Goal: Task Accomplishment & Management: Use online tool/utility

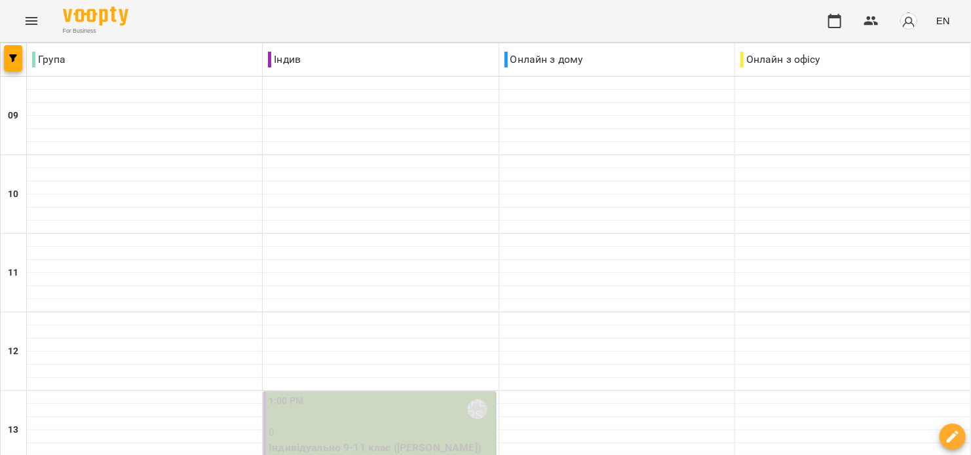
scroll to position [524, 0]
type input "**********"
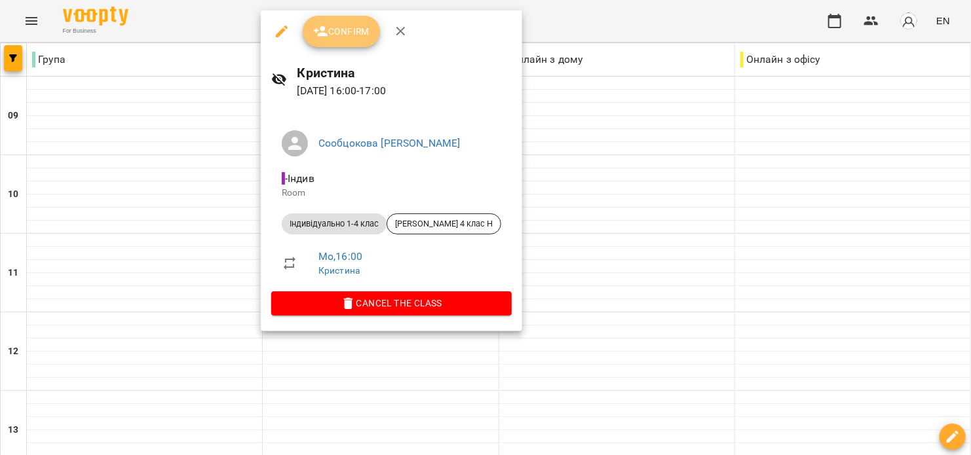
click at [338, 45] on button "Confirm" at bounding box center [341, 31] width 77 height 31
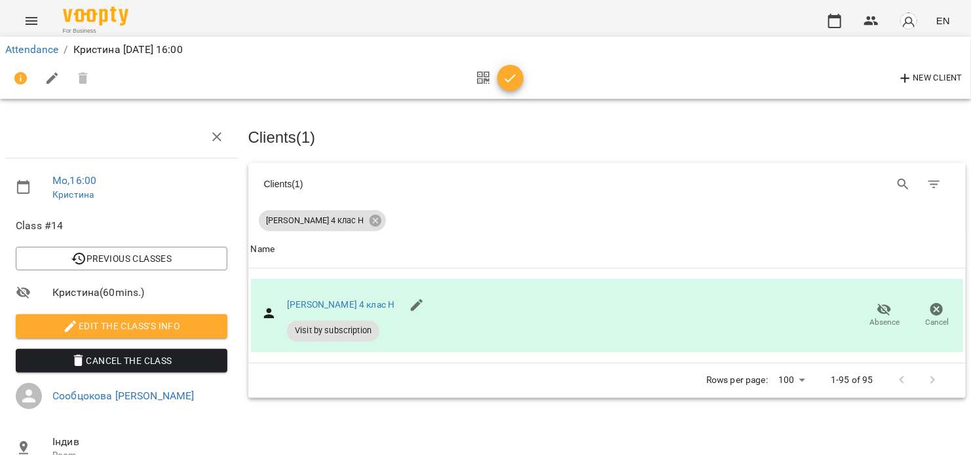
click at [513, 80] on icon "button" at bounding box center [511, 79] width 16 height 16
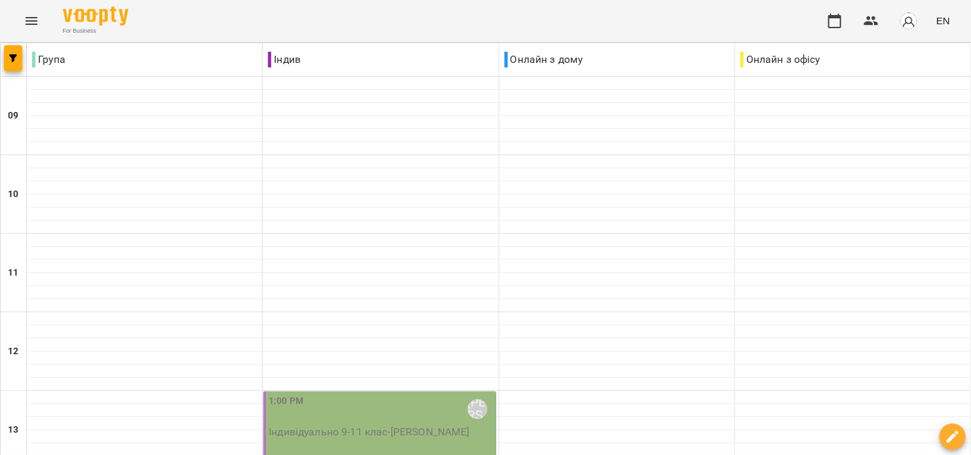
scroll to position [349, 0]
click at [296, 392] on div "1:00 PM [PERSON_NAME] [PERSON_NAME] 9-11 клас - [PERSON_NAME]" at bounding box center [379, 430] width 232 height 77
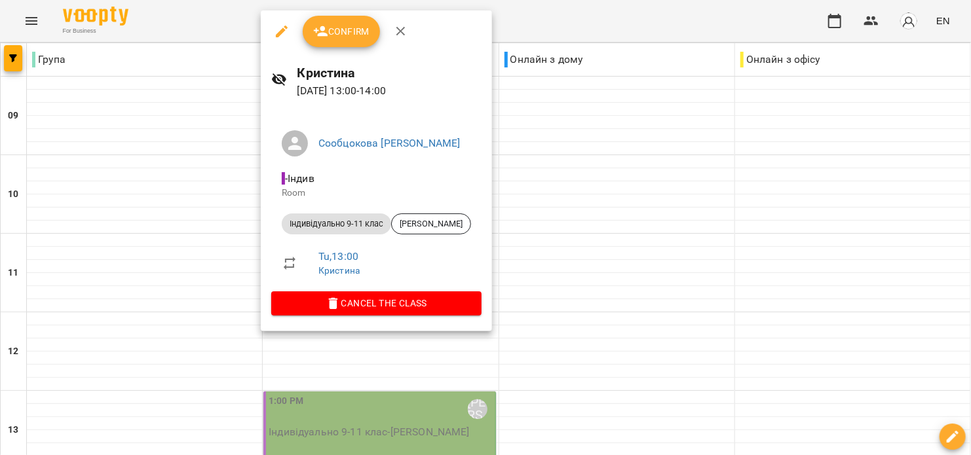
click at [334, 47] on div "Confirm" at bounding box center [376, 31] width 231 height 42
click at [332, 42] on button "Confirm" at bounding box center [341, 31] width 77 height 31
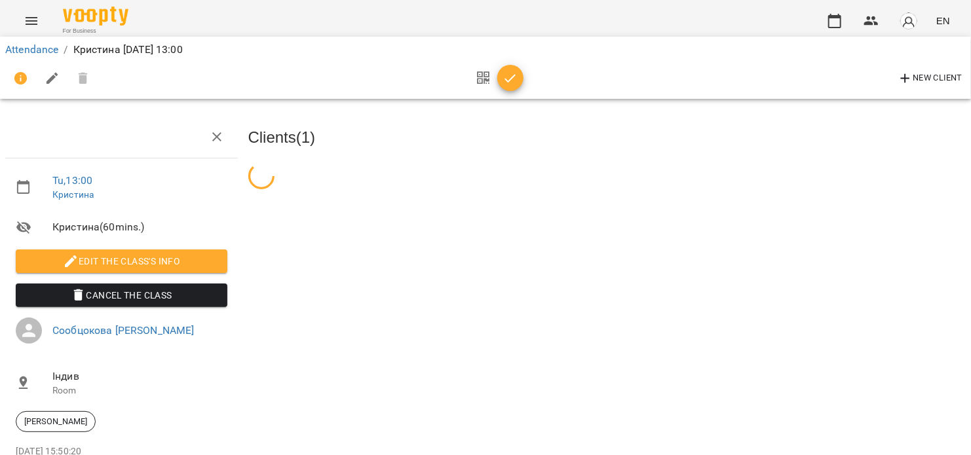
click at [507, 87] on button "button" at bounding box center [510, 78] width 26 height 26
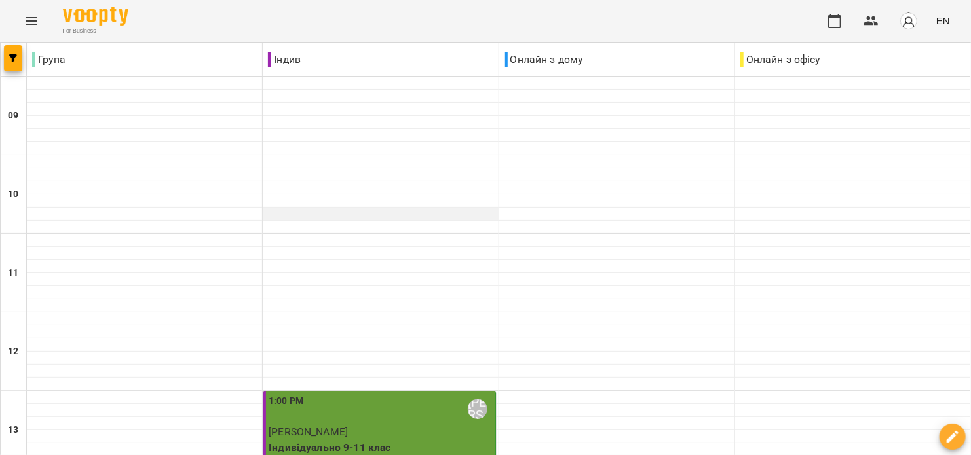
scroll to position [349, 0]
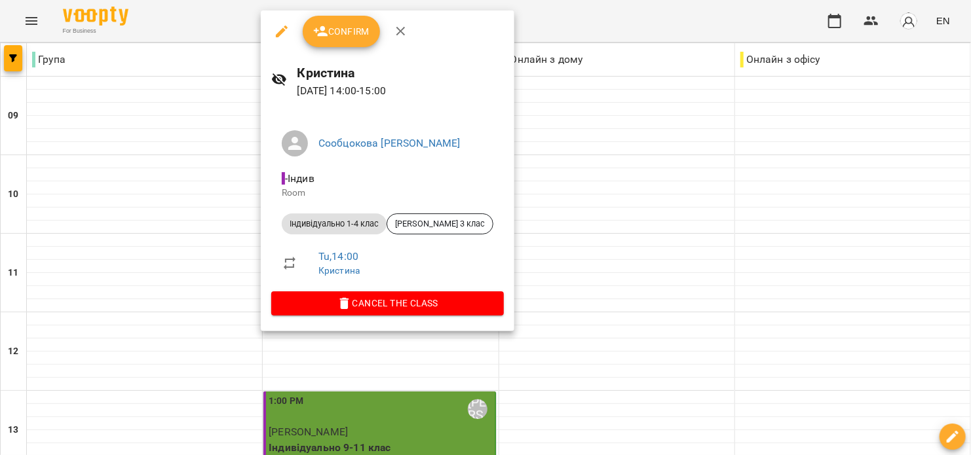
click at [348, 43] on button "Confirm" at bounding box center [341, 31] width 77 height 31
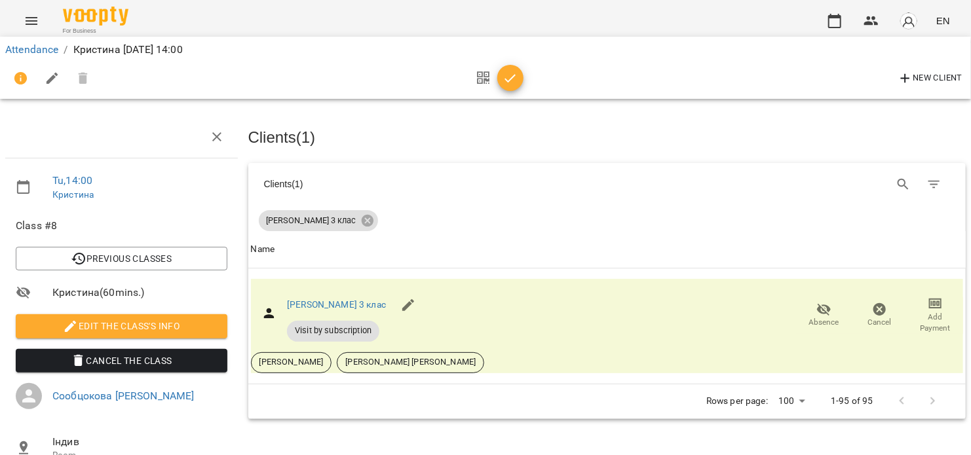
click at [504, 77] on icon "button" at bounding box center [511, 79] width 16 height 16
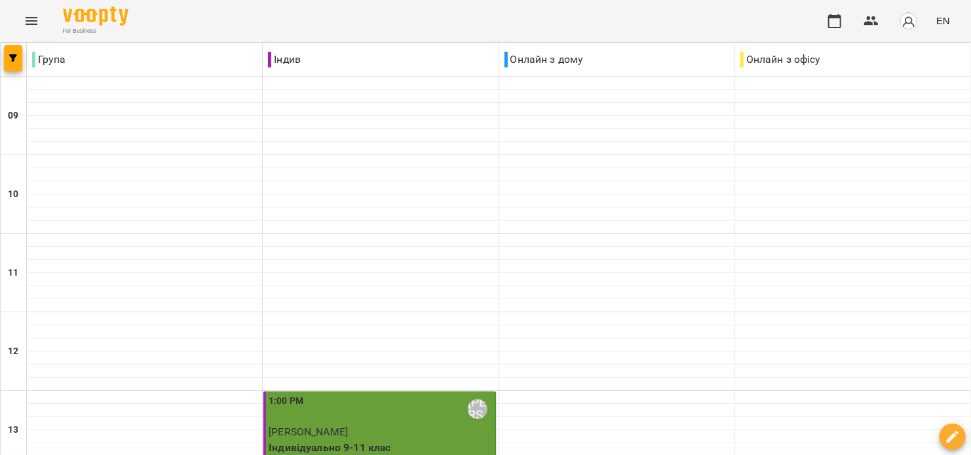
scroll to position [524, 0]
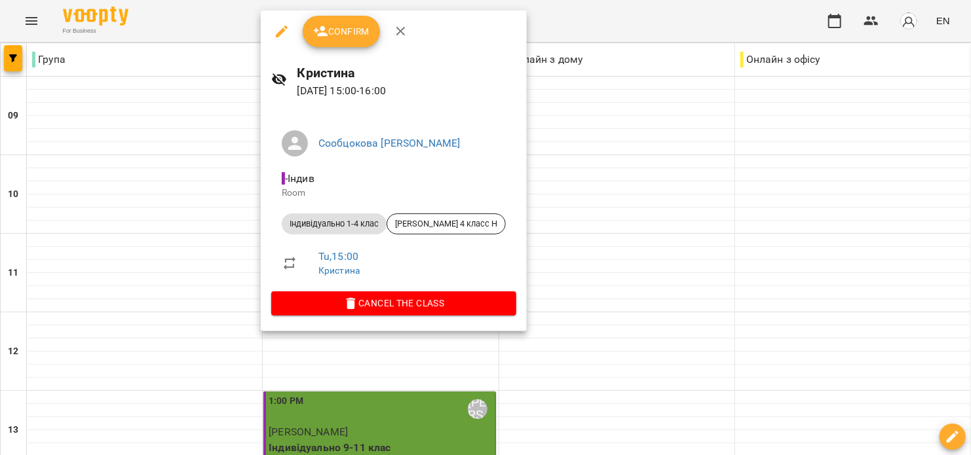
click at [316, 39] on span "Confirm" at bounding box center [341, 32] width 56 height 16
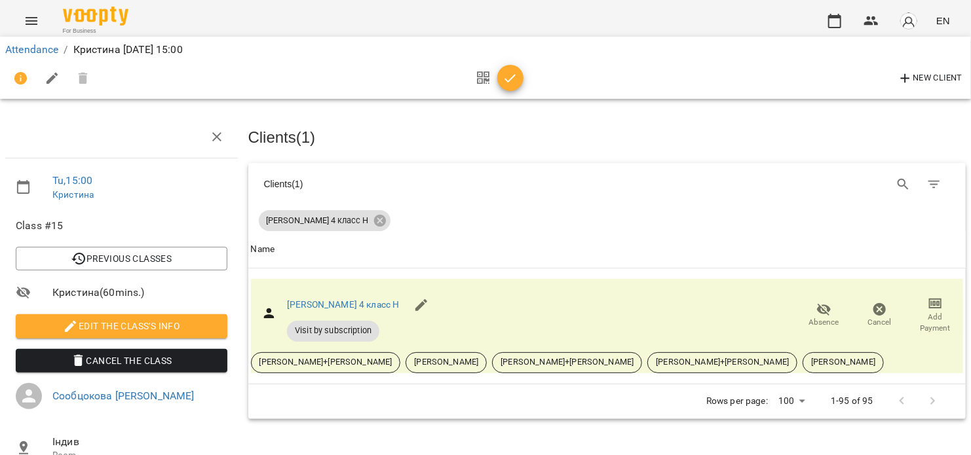
click at [506, 85] on icon "button" at bounding box center [511, 79] width 16 height 16
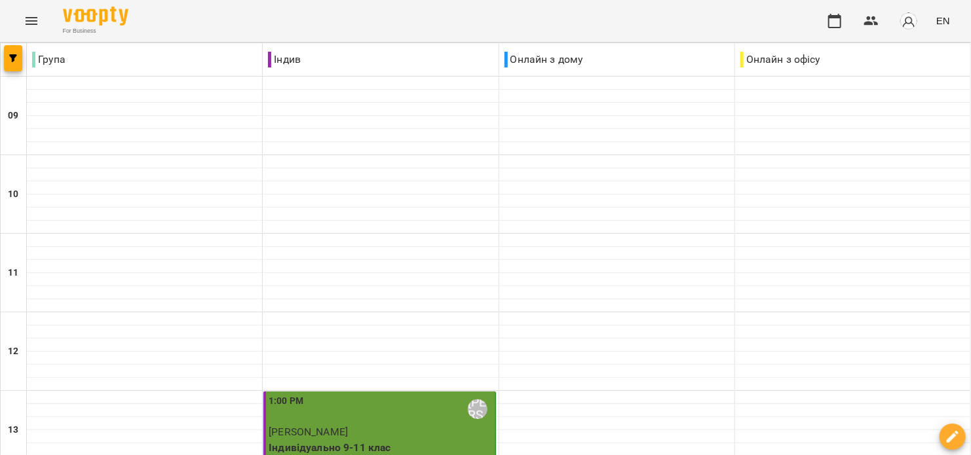
scroll to position [524, 0]
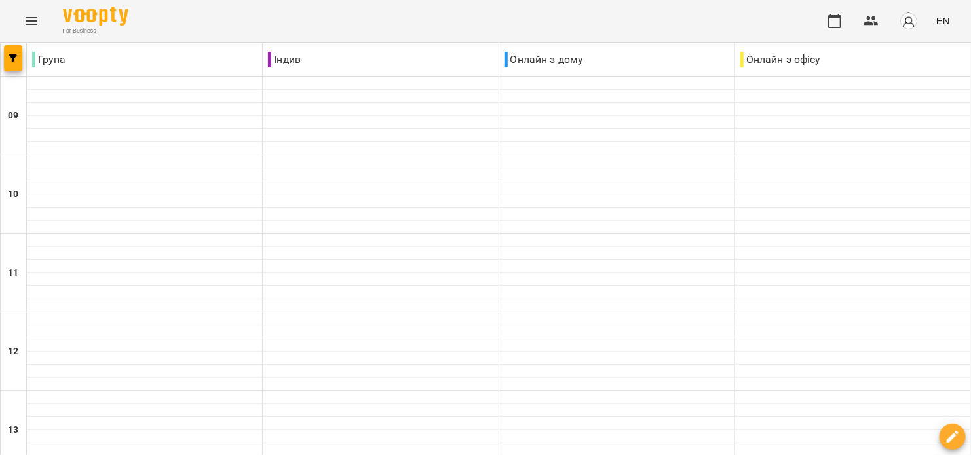
scroll to position [349, 0]
